Goal: Task Accomplishment & Management: Complete application form

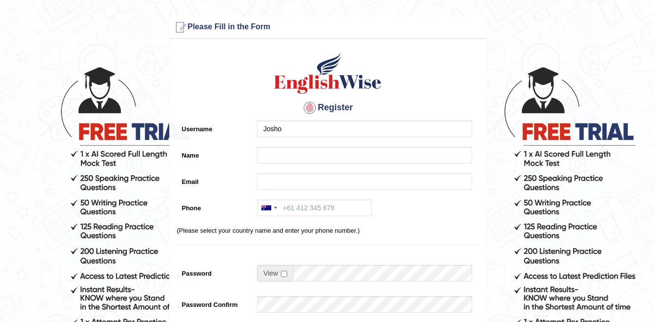
click at [379, 126] on input "Josho" at bounding box center [364, 128] width 215 height 17
click at [393, 133] on input "Josho" at bounding box center [364, 128] width 215 height 17
type input "Joshoye"
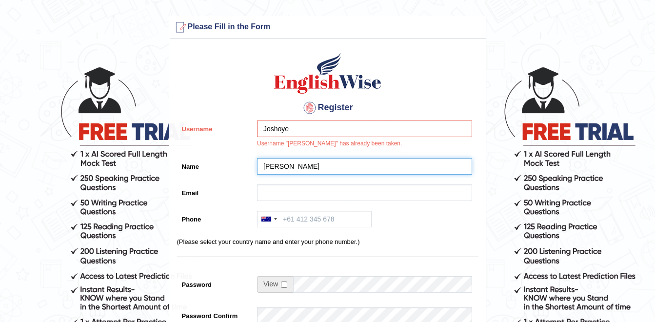
type input "[PERSON_NAME]"
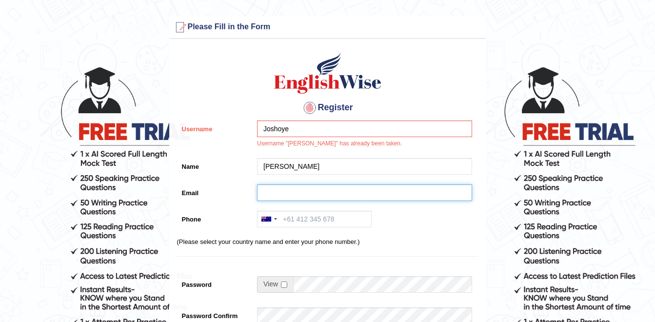
click at [259, 192] on input "Email" at bounding box center [364, 192] width 215 height 17
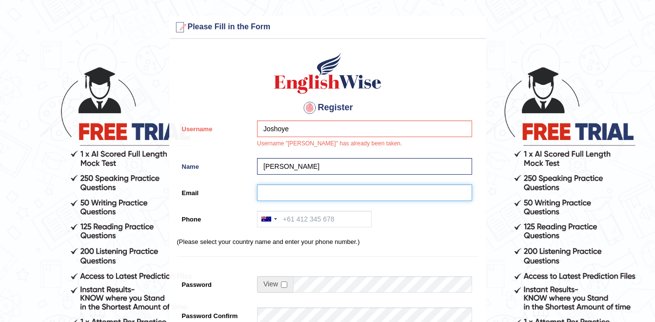
type input "joshuaoyewande@gmail.com"
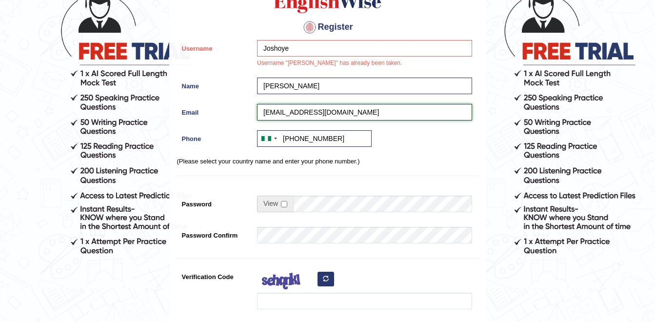
scroll to position [81, 0]
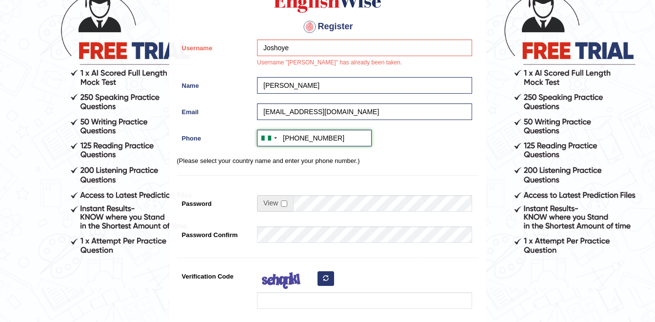
click at [341, 140] on input "+2348183492254" at bounding box center [314, 138] width 115 height 17
type input "+2348134010"
click at [284, 205] on input "checkbox" at bounding box center [284, 204] width 6 height 6
checkbox input "true"
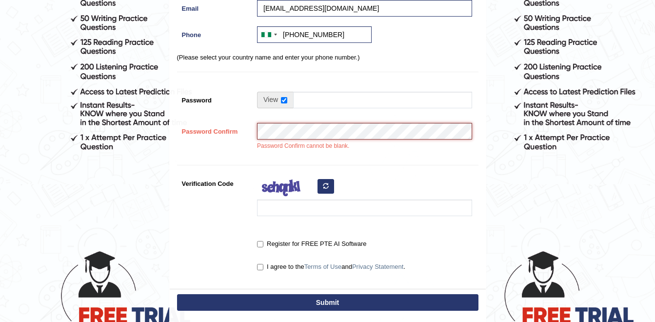
scroll to position [185, 0]
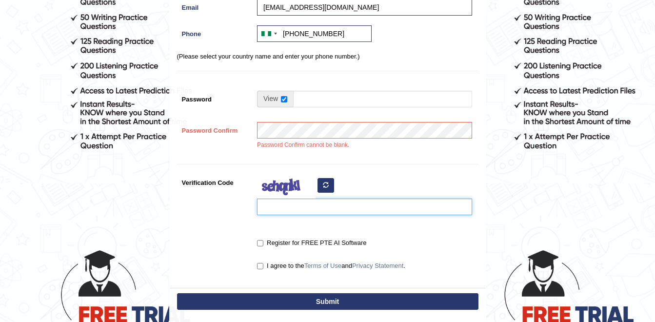
click at [310, 209] on input "Verification Code" at bounding box center [364, 207] width 215 height 17
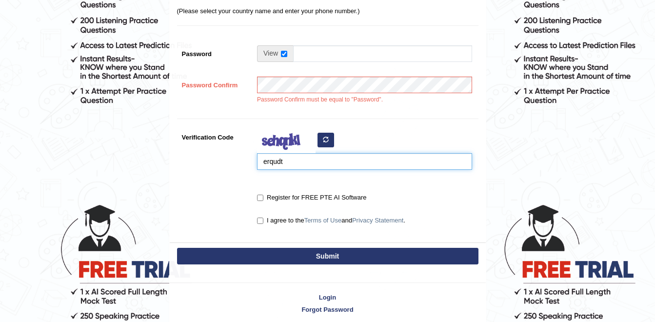
scroll to position [233, 0]
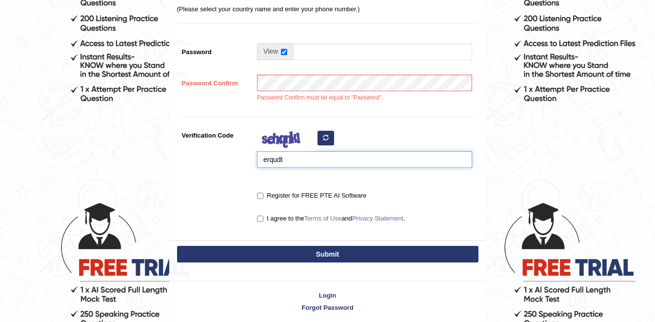
type input "erqudt"
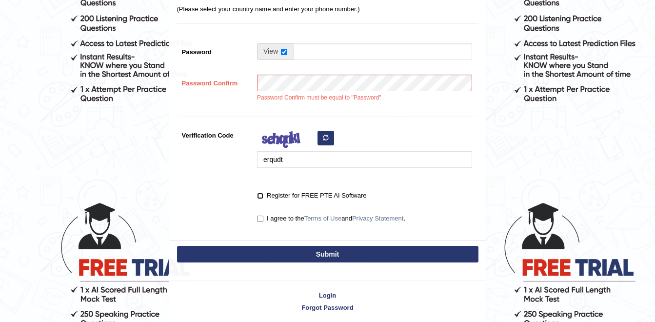
click at [261, 197] on input "Register for FREE PTE AI Software" at bounding box center [260, 196] width 6 height 6
checkbox input "true"
click at [261, 219] on input "I agree to the Terms of Use and Privacy Statement ." at bounding box center [260, 219] width 6 height 6
checkbox input "true"
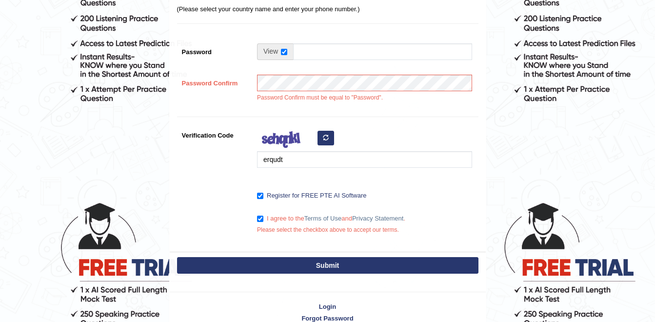
click at [300, 251] on div "Register Username Joshoye Username "Joshoye" has already been taken. Name Joshu…" at bounding box center [328, 31] width 316 height 441
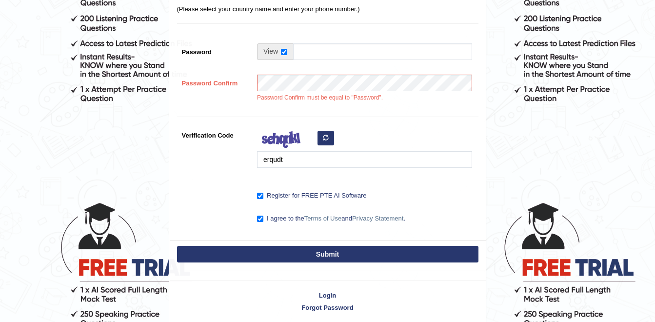
click at [319, 252] on button "Submit" at bounding box center [327, 254] width 301 height 17
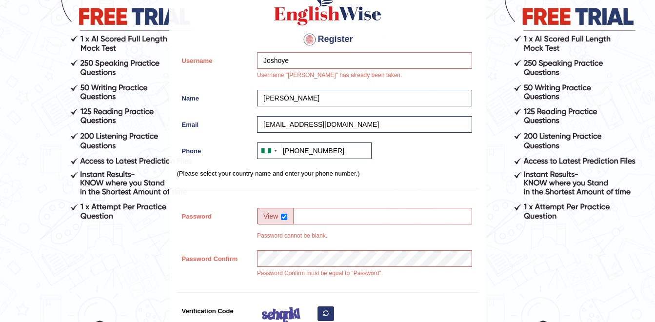
scroll to position [109, 0]
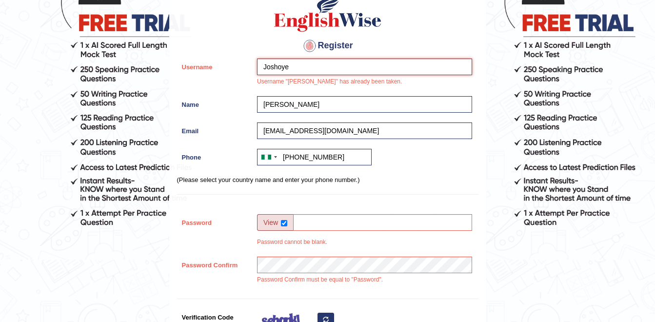
click at [303, 73] on input "Joshoye" at bounding box center [364, 67] width 215 height 17
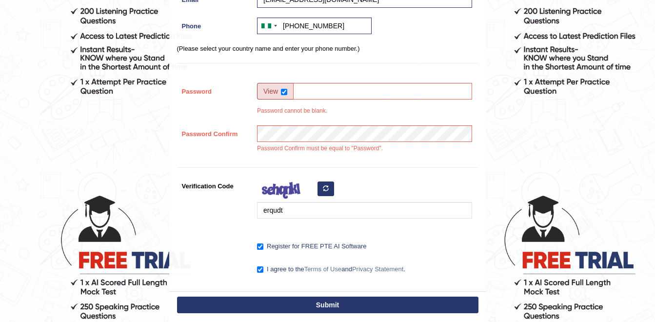
scroll to position [241, 0]
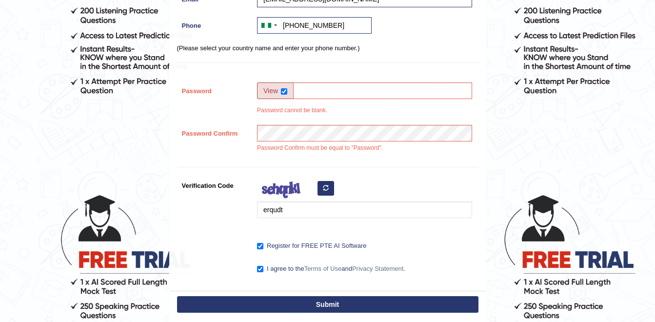
type input "Joshoyee"
click at [360, 92] on input "Password" at bounding box center [382, 90] width 179 height 17
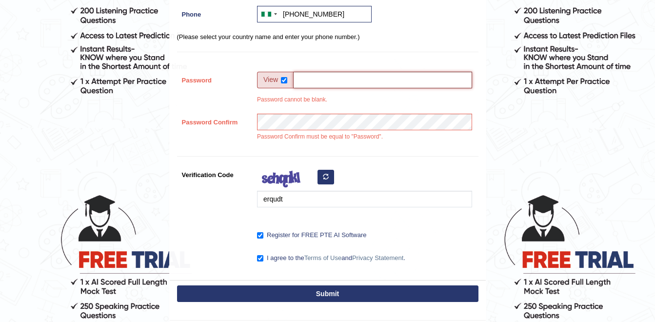
scroll to position [229, 0]
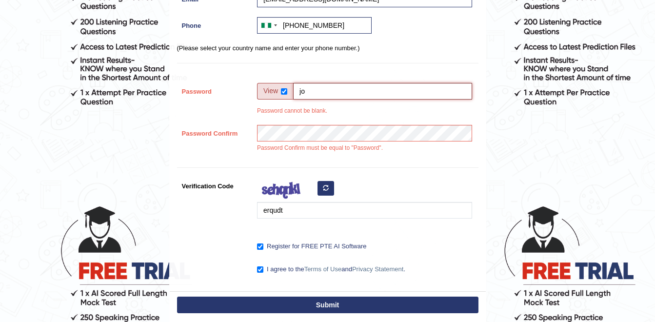
type input "j"
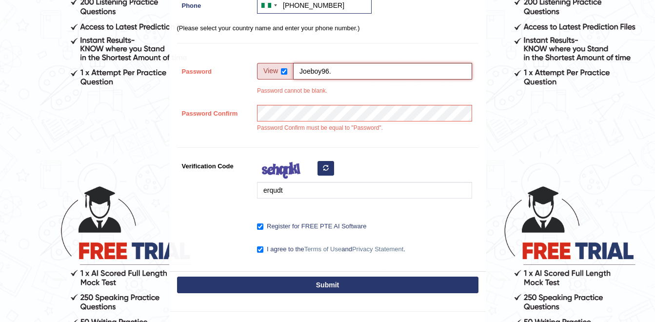
scroll to position [310, 0]
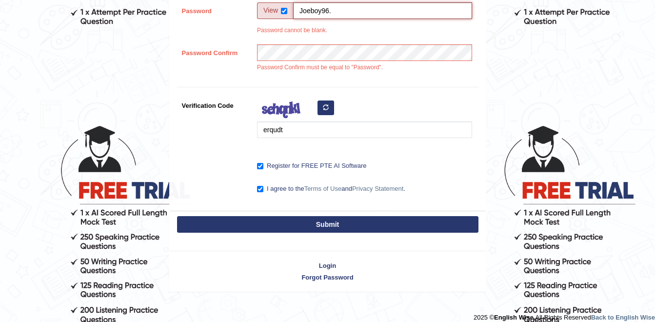
type input "Joeboy96."
click at [364, 221] on button "Submit" at bounding box center [327, 224] width 301 height 17
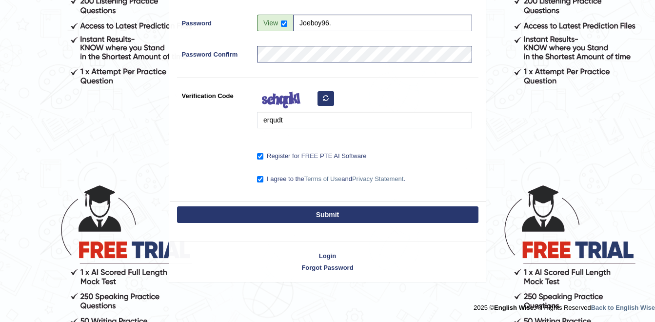
scroll to position [250, 0]
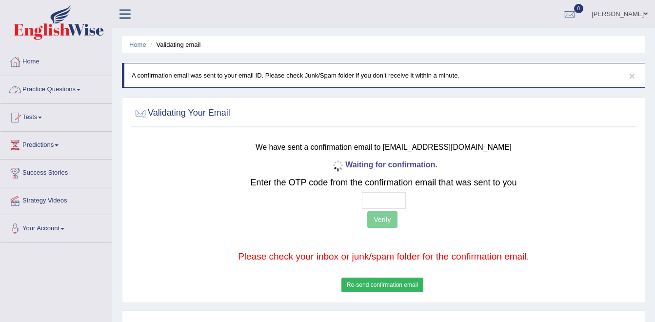
click at [80, 90] on span at bounding box center [79, 90] width 4 height 2
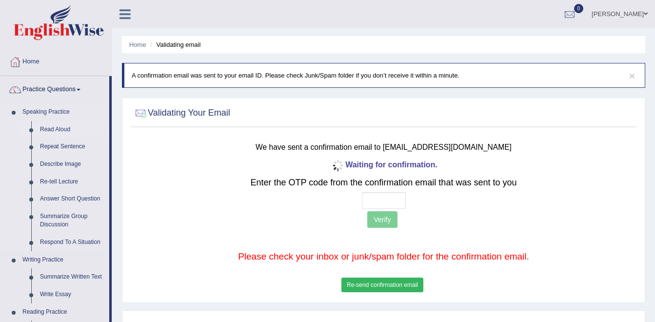
click at [51, 125] on link "Read Aloud" at bounding box center [73, 130] width 74 height 18
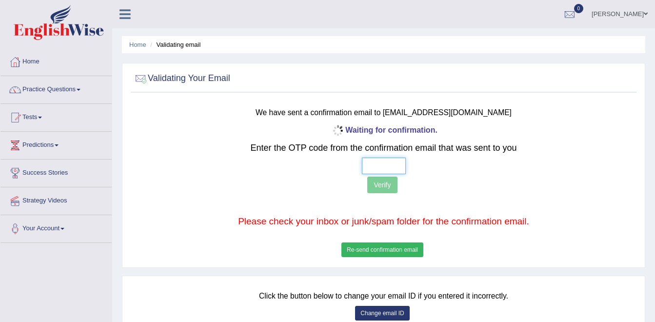
click at [382, 170] on input "text" at bounding box center [384, 166] width 44 height 17
type input "2 4 7 0"
click at [385, 186] on button "Verify" at bounding box center [382, 185] width 30 height 17
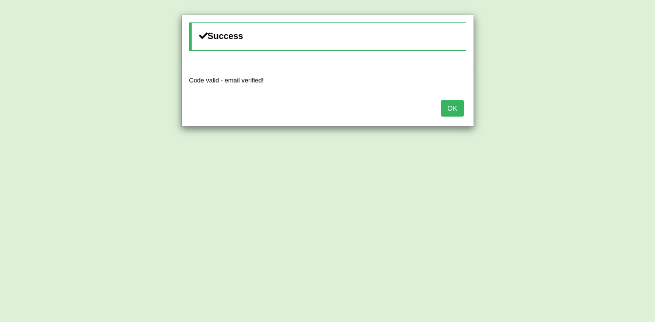
click at [444, 112] on button "OK" at bounding box center [452, 108] width 22 height 17
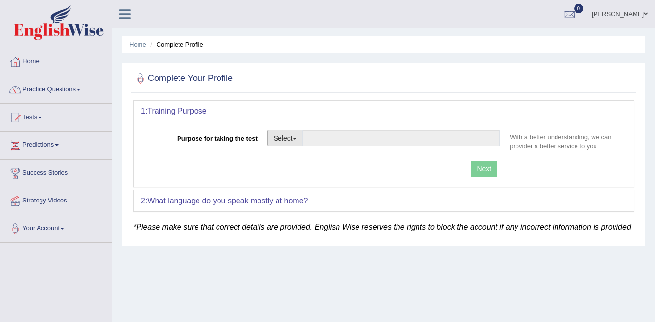
click at [295, 138] on span "button" at bounding box center [295, 139] width 4 height 2
click at [324, 176] on link "Permanent Residency" at bounding box center [311, 171] width 87 height 13
type input "Permanent Residency"
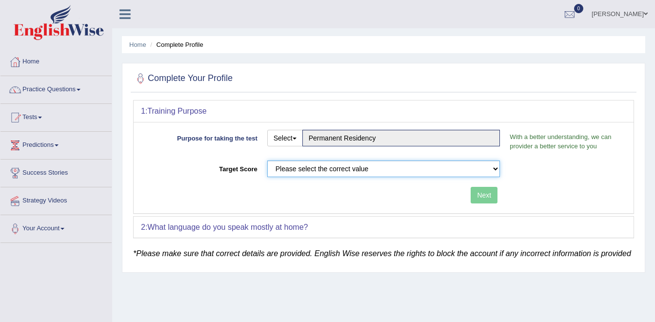
click at [356, 169] on select "Please select the correct value 50 (6 bands) 58 (6.5 bands) 65 (7 bands) 79 (8 …" at bounding box center [383, 168] width 233 height 17
select select "79"
click at [267, 160] on select "Please select the correct value 50 (6 bands) 58 (6.5 bands) 65 (7 bands) 79 (8 …" at bounding box center [383, 168] width 233 height 17
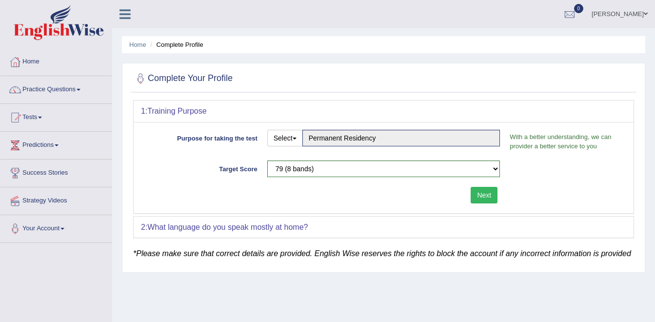
click at [481, 194] on button "Next" at bounding box center [484, 195] width 27 height 17
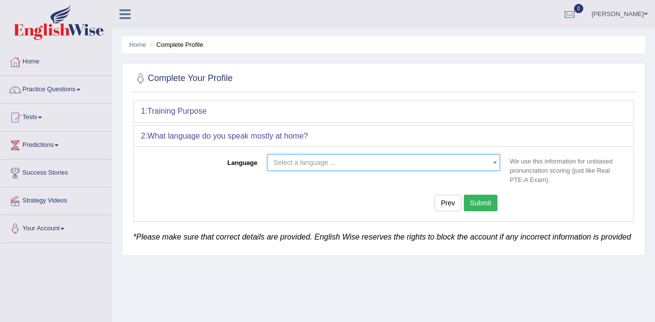
click at [368, 165] on span "Select a language ..." at bounding box center [381, 163] width 215 height 10
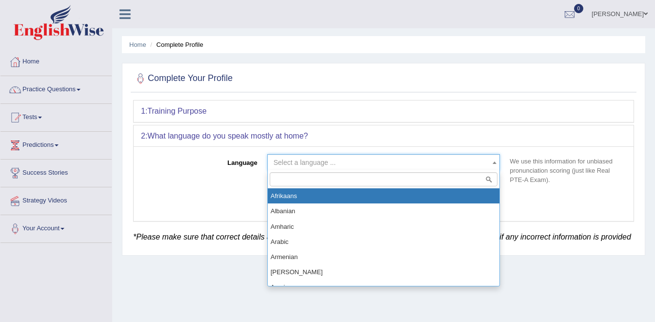
type input "y"
type input "en"
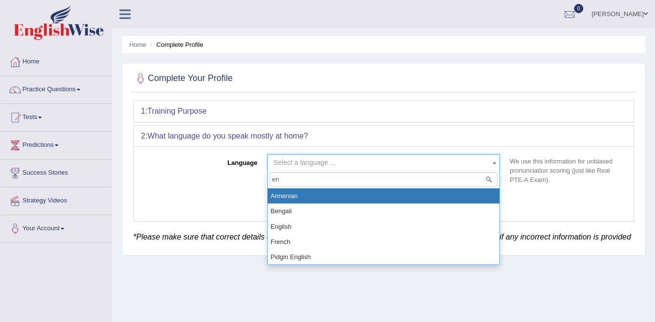
select select "English"
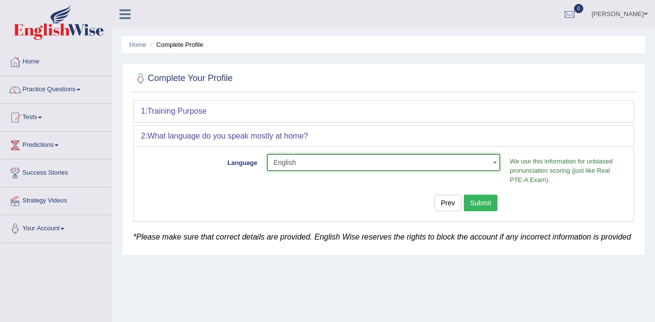
click at [484, 201] on button "Submit" at bounding box center [481, 203] width 34 height 17
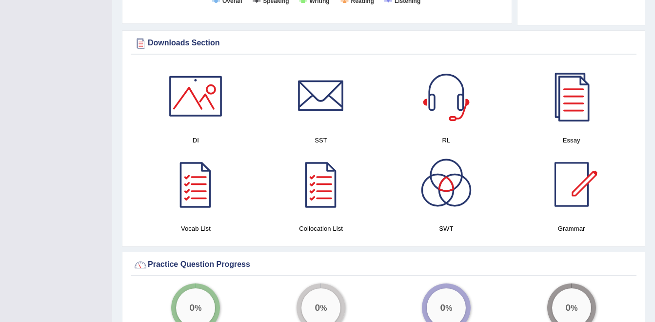
scroll to position [504, 0]
click at [182, 77] on div at bounding box center [195, 95] width 68 height 68
click at [316, 87] on div at bounding box center [321, 95] width 68 height 68
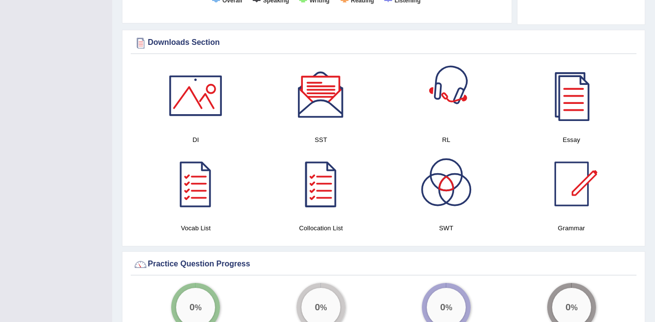
click at [447, 82] on div at bounding box center [446, 95] width 68 height 68
click at [580, 94] on div at bounding box center [572, 95] width 68 height 68
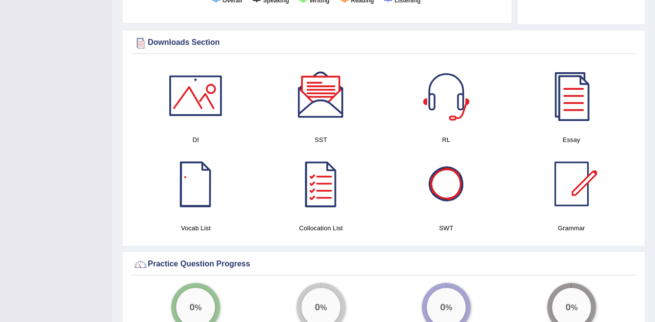
click at [188, 181] on div at bounding box center [195, 184] width 68 height 68
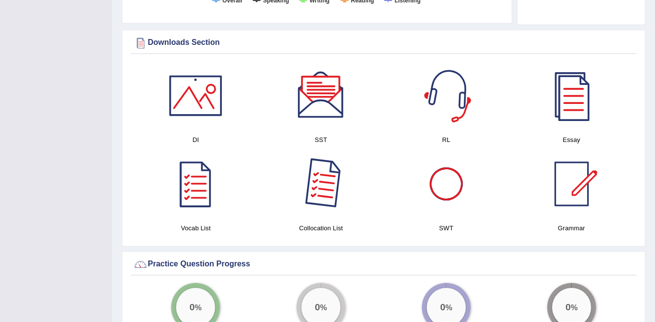
click at [311, 187] on div at bounding box center [321, 184] width 68 height 68
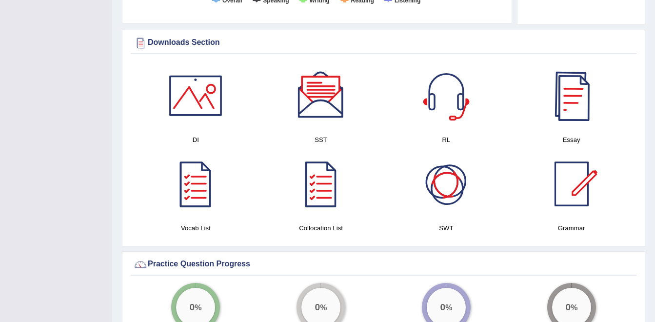
click at [448, 165] on div at bounding box center [446, 184] width 68 height 68
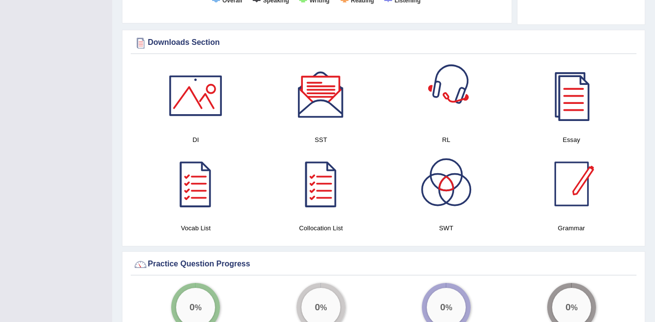
click at [575, 179] on div at bounding box center [572, 184] width 68 height 68
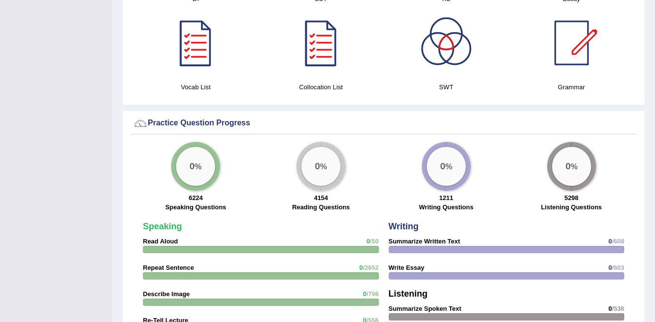
scroll to position [574, 0]
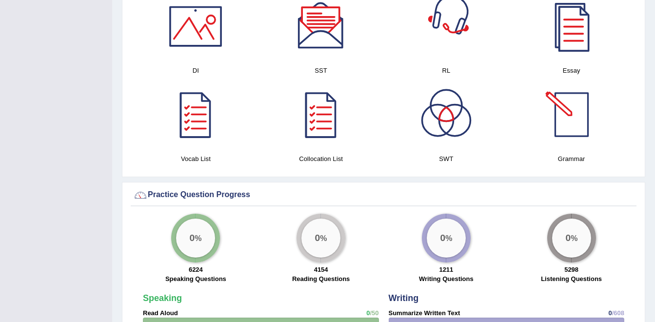
click at [561, 101] on div at bounding box center [572, 114] width 68 height 68
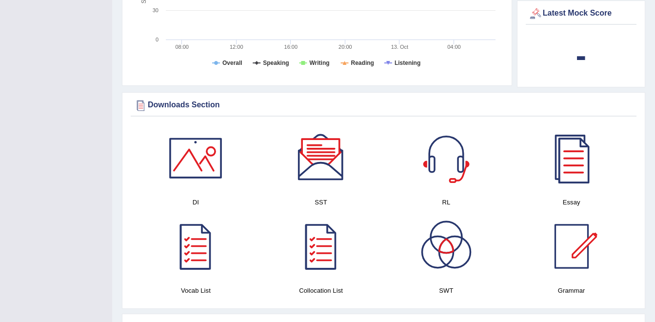
scroll to position [444, 0]
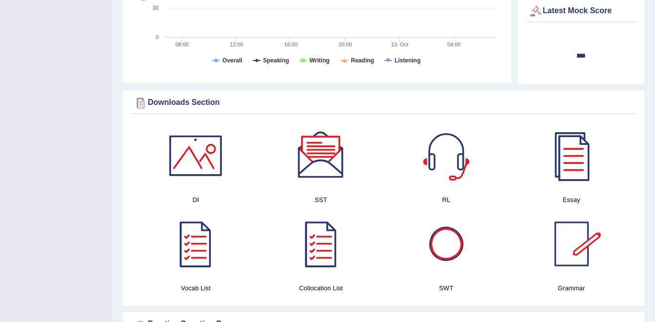
click at [436, 250] on div at bounding box center [446, 244] width 68 height 68
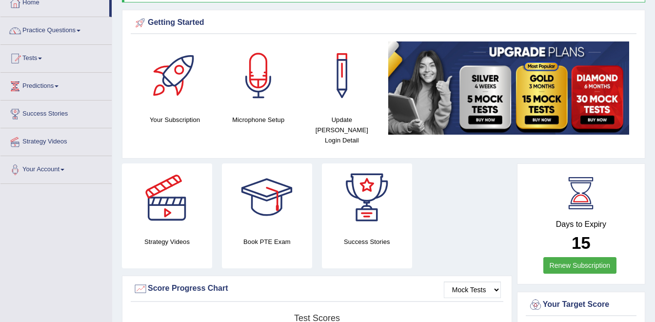
scroll to position [57, 0]
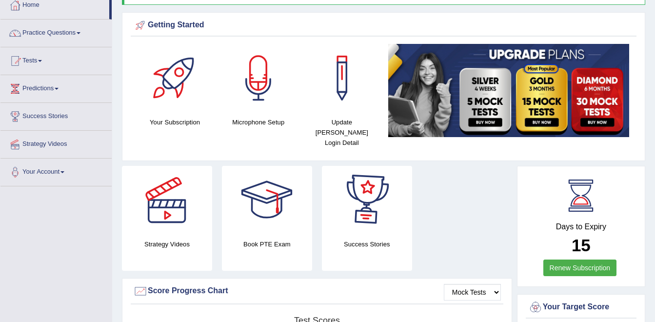
click at [381, 196] on div at bounding box center [367, 200] width 68 height 68
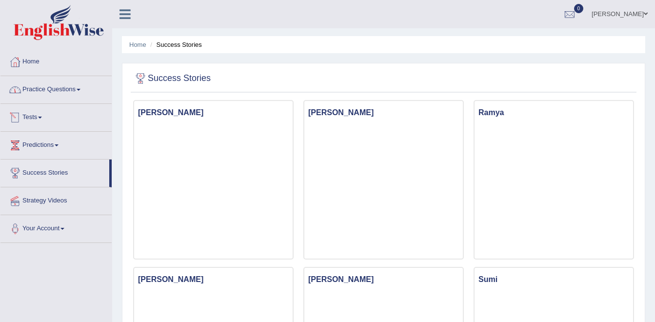
click at [79, 88] on link "Practice Questions" at bounding box center [55, 88] width 111 height 24
click at [79, 88] on link "Practice Questions" at bounding box center [54, 88] width 109 height 24
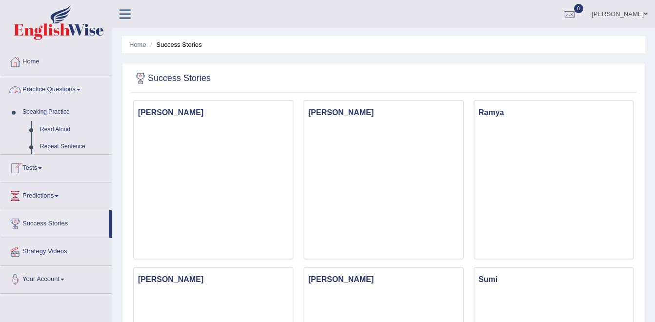
click at [79, 88] on link "Practice Questions" at bounding box center [55, 88] width 111 height 24
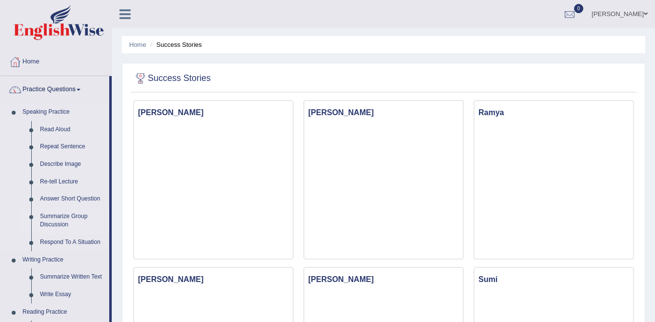
click at [49, 220] on link "Summarize Group Discussion" at bounding box center [73, 221] width 74 height 26
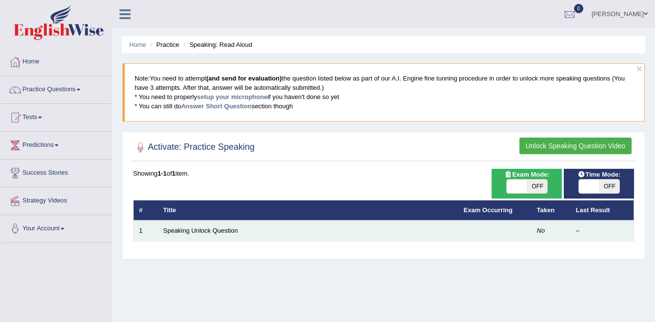
click at [200, 225] on td "Speaking Unlock Question" at bounding box center [308, 231] width 301 height 20
click at [200, 230] on link "Speaking Unlock Question" at bounding box center [200, 230] width 75 height 7
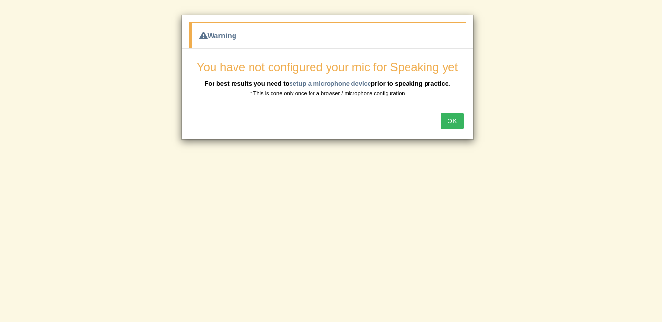
click at [449, 122] on button "OK" at bounding box center [452, 121] width 22 height 17
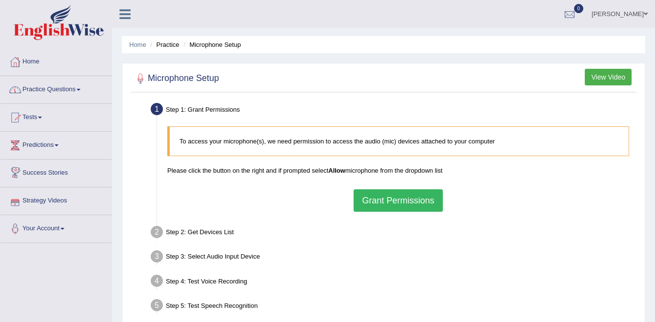
click at [37, 67] on link "Home" at bounding box center [55, 60] width 111 height 24
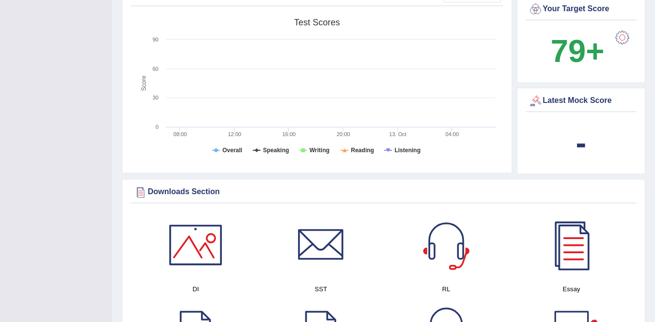
scroll to position [417, 0]
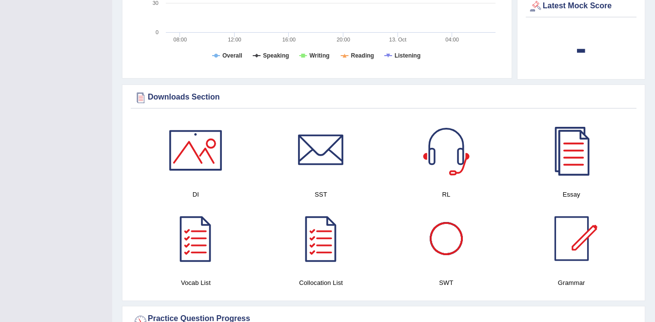
click at [372, 102] on div "Downloads Section DI SST RL Essay Vocab List Collocation List SWT Grammar × Sor…" at bounding box center [383, 192] width 523 height 217
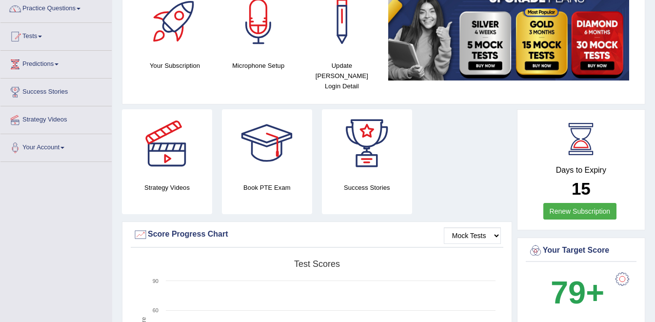
scroll to position [0, 0]
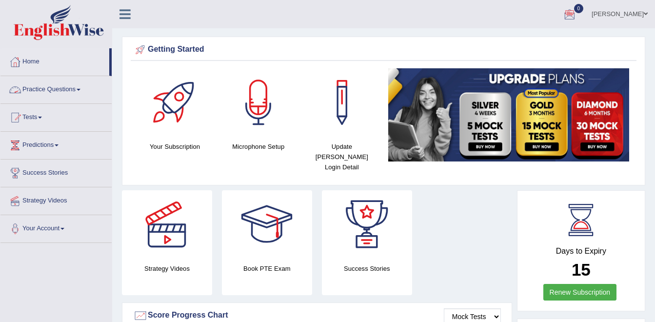
click at [78, 91] on link "Practice Questions" at bounding box center [55, 88] width 111 height 24
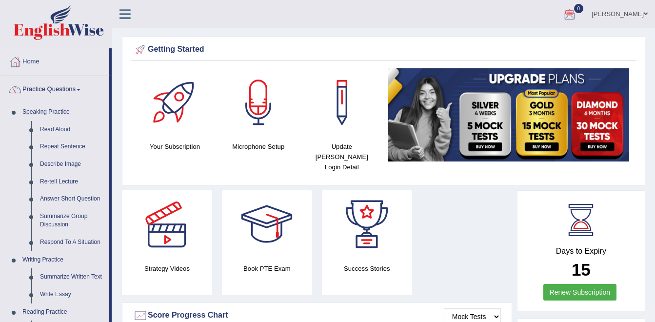
click at [228, 26] on div "[PERSON_NAME] Toggle navigation Username: Joshoyee Access Type: Online Subscrip…" at bounding box center [383, 14] width 543 height 28
click at [80, 90] on span at bounding box center [79, 90] width 4 height 2
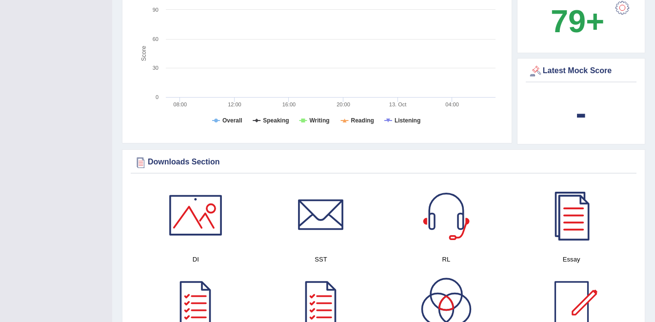
scroll to position [353, 0]
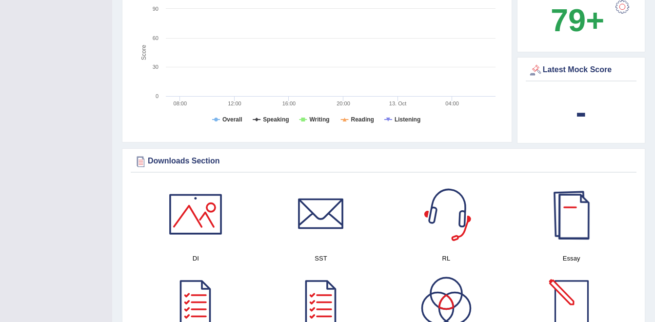
click at [576, 213] on div at bounding box center [572, 214] width 68 height 68
